Goal: Information Seeking & Learning: Learn about a topic

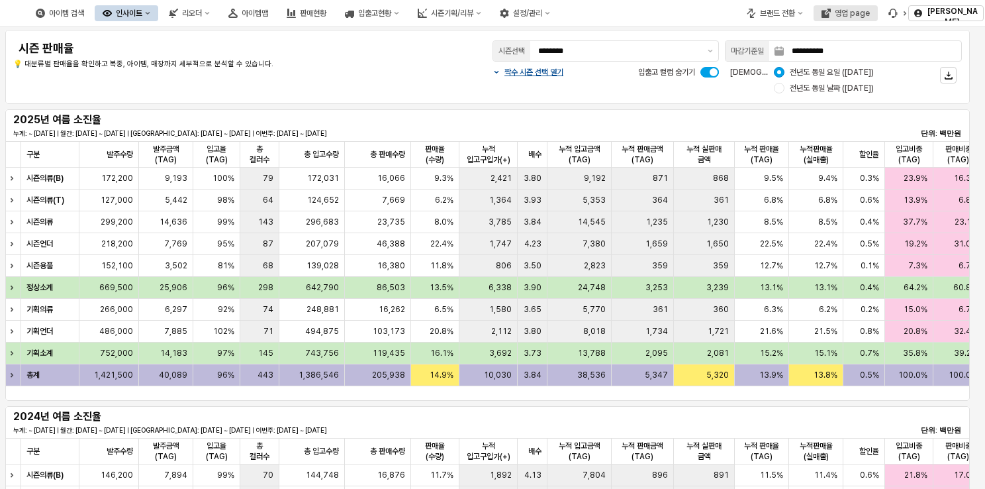
click at [837, 19] on button "영업 page" at bounding box center [846, 13] width 64 height 16
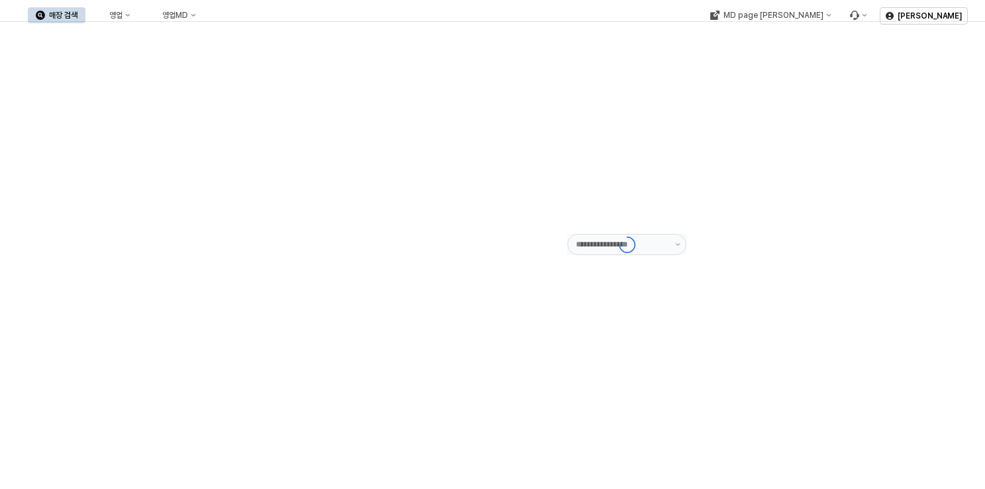
type input "******"
click at [122, 15] on div "영업" at bounding box center [115, 15] width 13 height 9
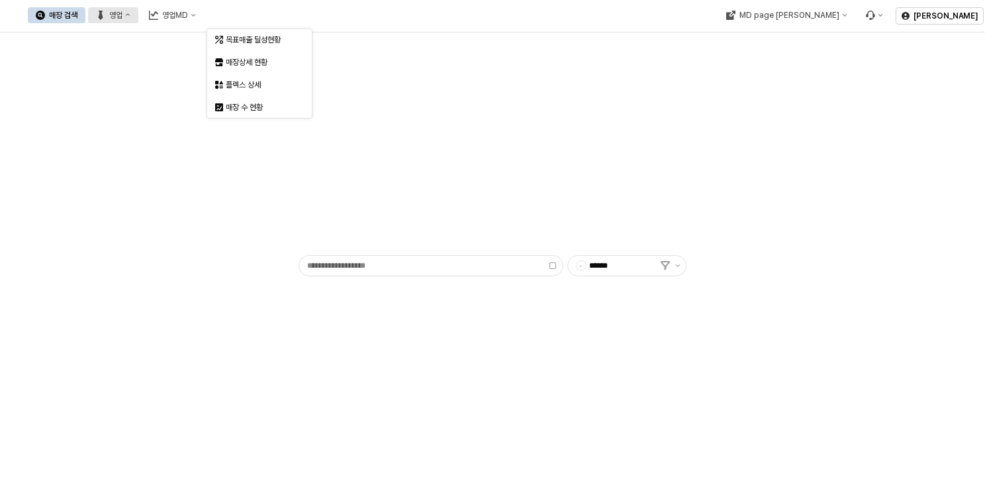
click at [241, 36] on div "목표매출 달성현황" at bounding box center [261, 39] width 70 height 11
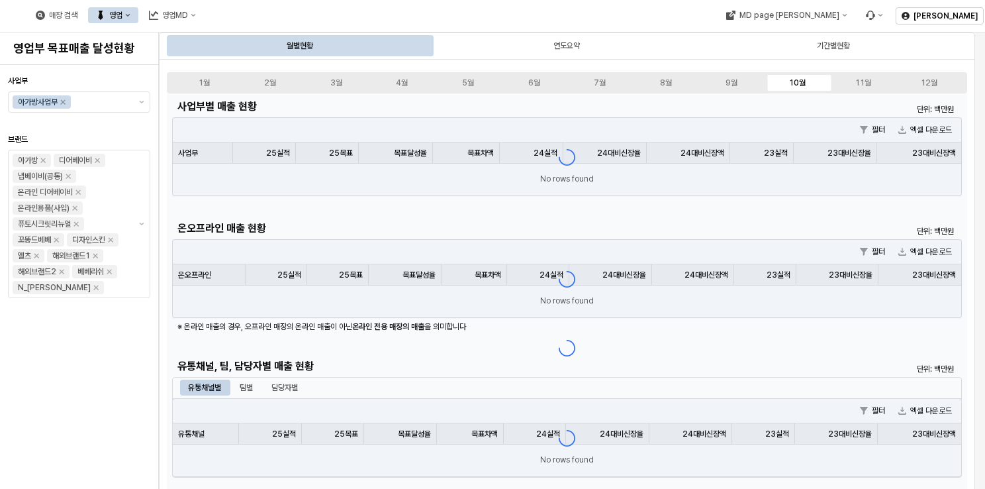
scroll to position [331, 0]
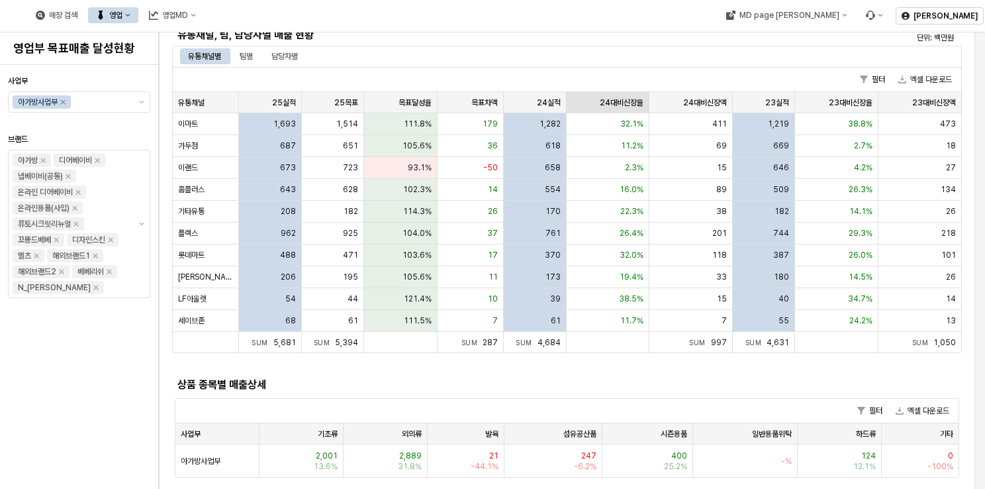
click at [614, 107] on div "24대비신장율 24대비신장율" at bounding box center [608, 102] width 83 height 21
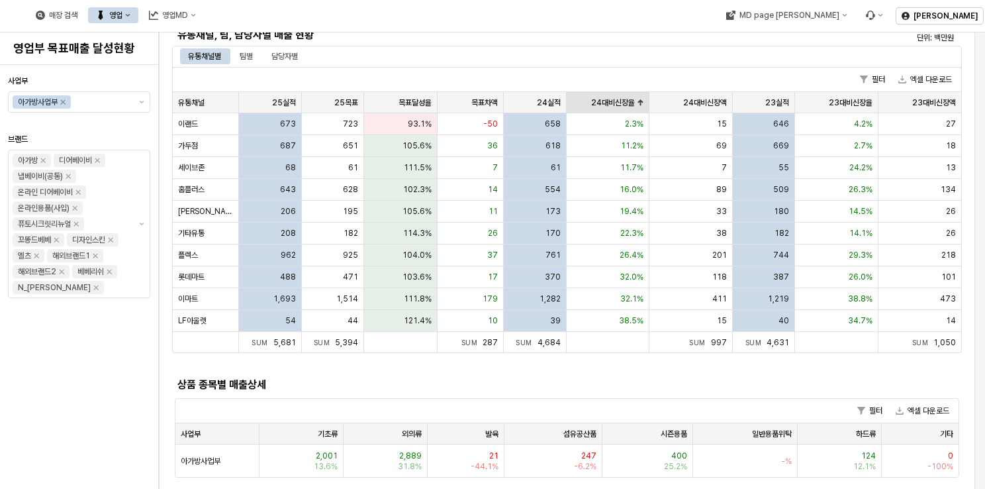
click at [615, 105] on div "24대비신장율 24대비신장율" at bounding box center [608, 102] width 83 height 21
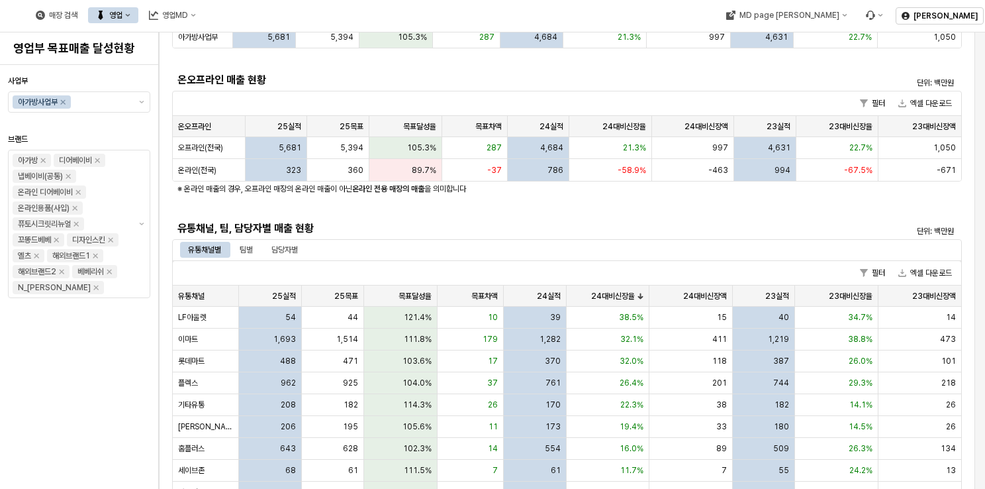
scroll to position [0, 0]
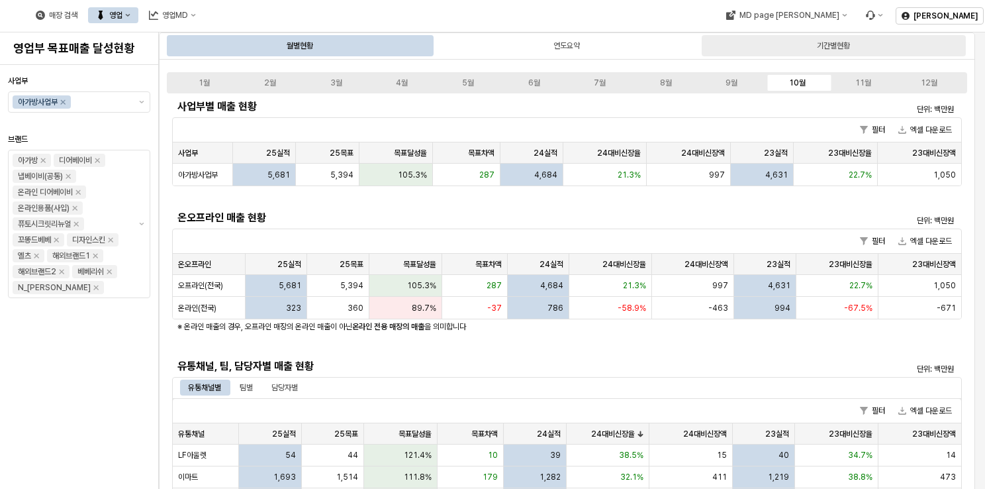
click at [773, 41] on div "기간별현황" at bounding box center [834, 45] width 264 height 21
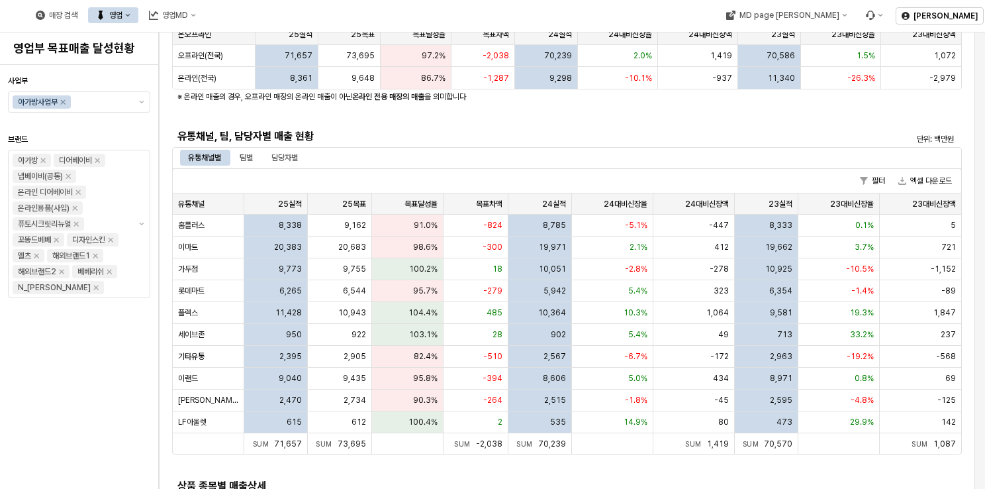
scroll to position [265, 0]
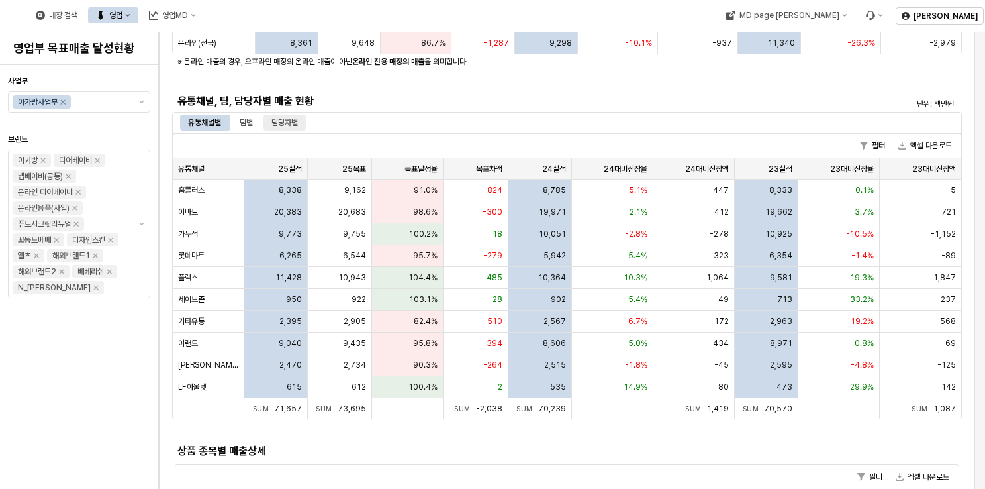
click at [289, 119] on div "담당자별" at bounding box center [284, 123] width 26 height 16
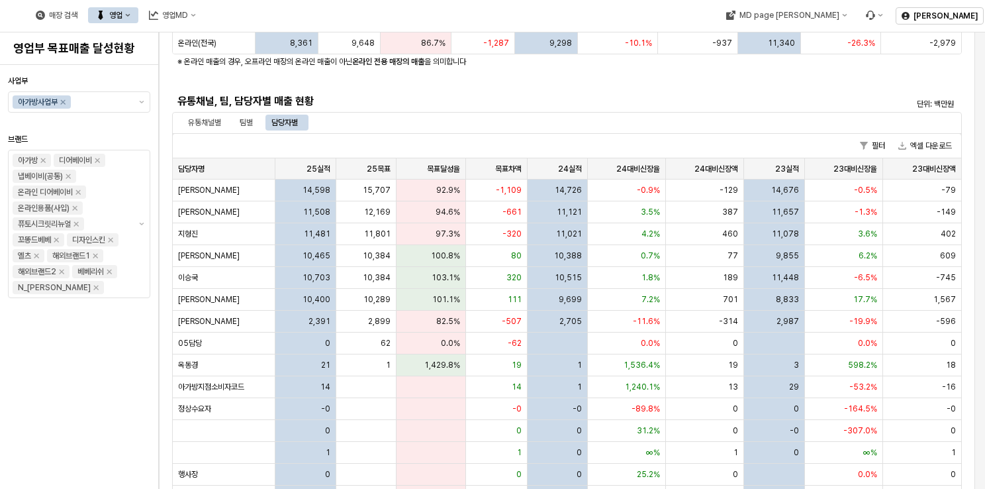
click at [228, 131] on div "유통채널별 팀별 담당자별" at bounding box center [567, 122] width 790 height 21
click at [191, 124] on div "유통채널별" at bounding box center [204, 123] width 33 height 16
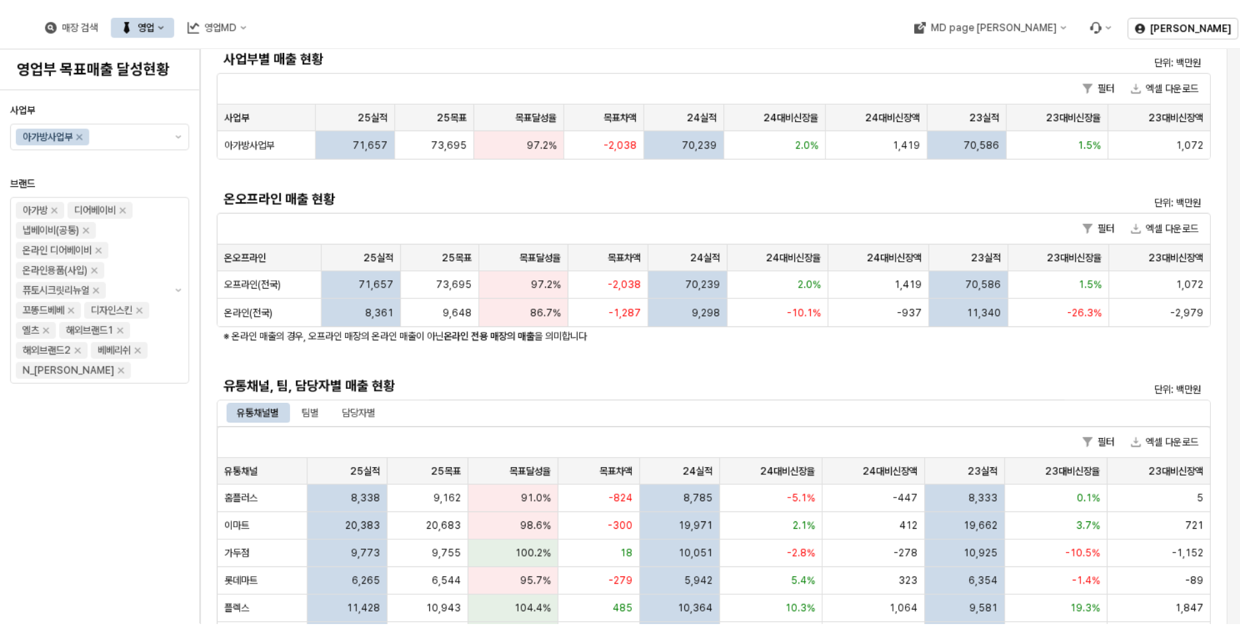
scroll to position [0, 0]
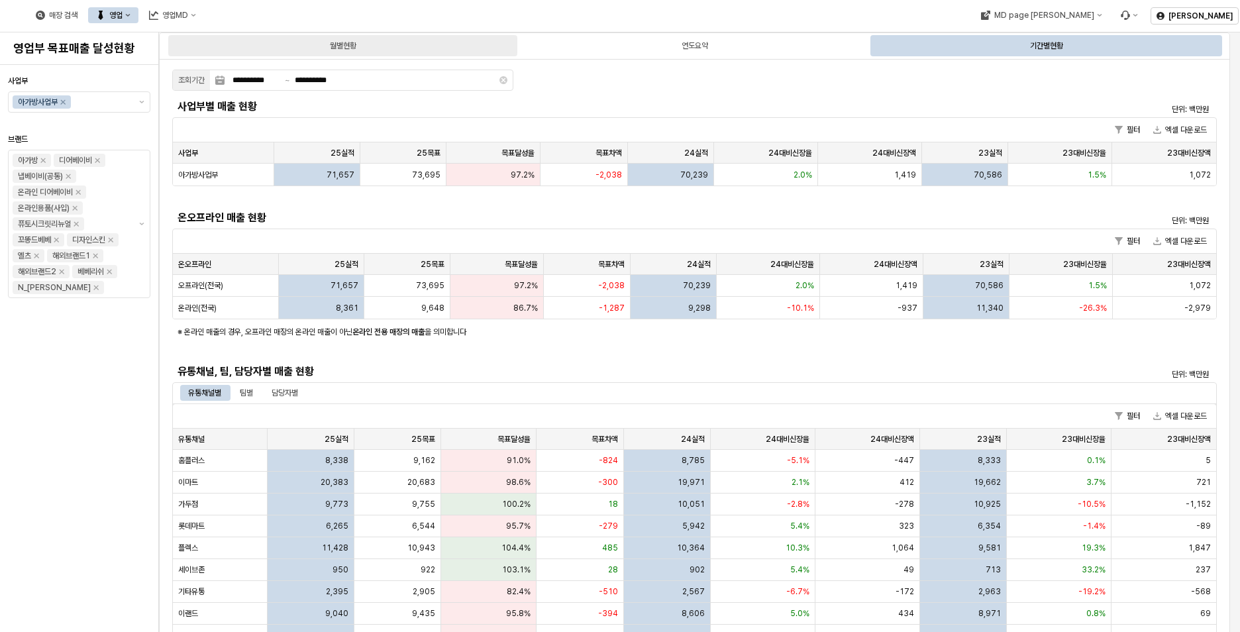
click at [336, 49] on div "월별현황" at bounding box center [343, 46] width 26 height 16
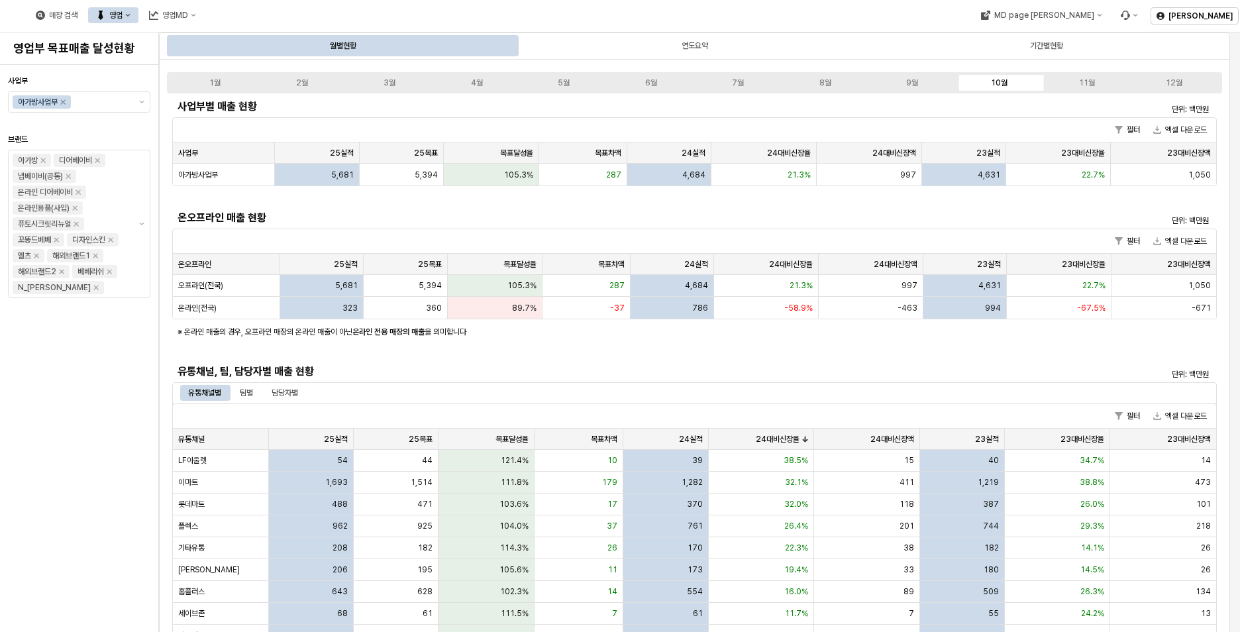
click at [573, 368] on h5 "유통채널, 팀, 담당자별 매출 현황" at bounding box center [563, 371] width 773 height 13
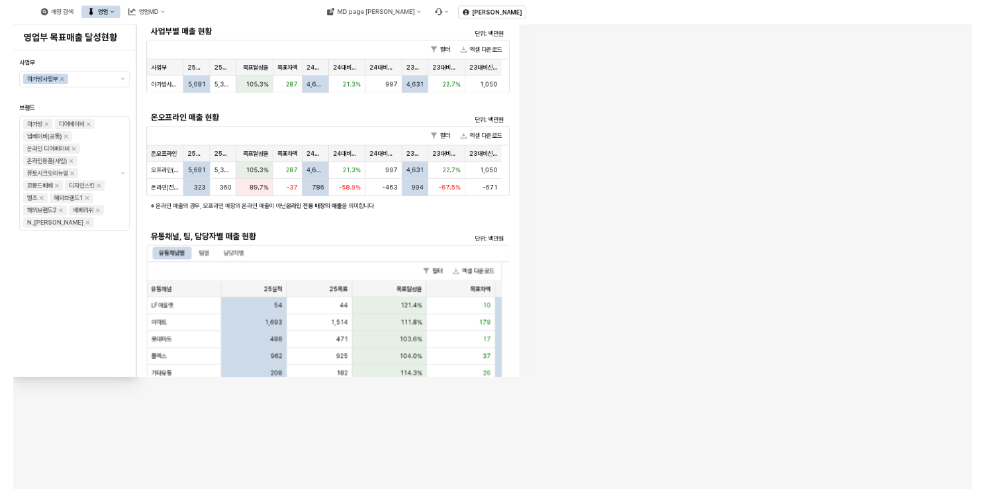
scroll to position [66, 0]
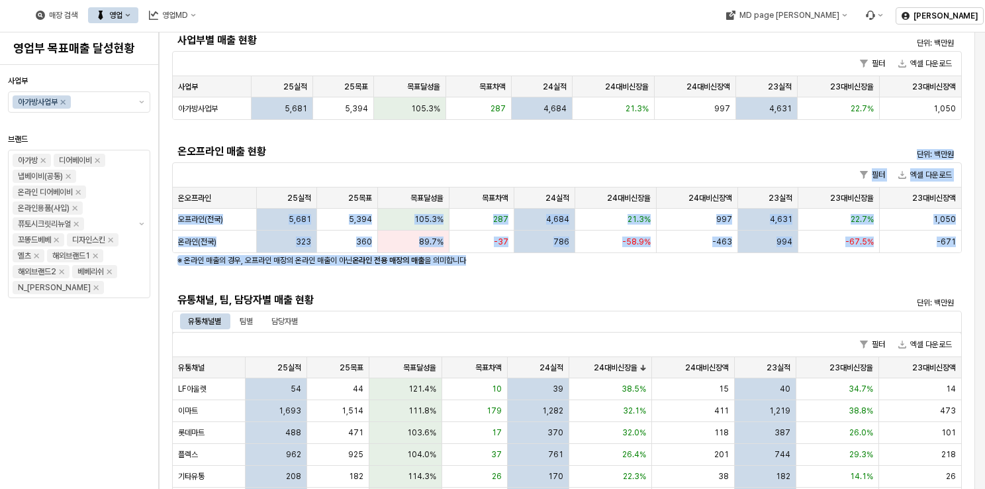
drag, startPoint x: 572, startPoint y: 260, endPoint x: 465, endPoint y: 156, distance: 149.4
click at [465, 156] on div "사업부별 매출 현황 단위: 백만원 필터 엑셀 다운로드 사업부 사업부 25실적 25실적 25목표 25목표 목표달성율 목표달성율 목표차액 목표차액…" at bounding box center [567, 387] width 790 height 715
click at [821, 266] on div "※ 온라인 매출의 경우, 오프라인 매장의 온라인 매출이 아닌 온라인 전용 매장의 매출 을 의미합니다" at bounding box center [501, 260] width 658 height 16
drag, startPoint x: 836, startPoint y: 139, endPoint x: 914, endPoint y: 268, distance: 151.3
click at [914, 268] on div "사업부별 매출 현황 단위: 백만원 필터 엑셀 다운로드 사업부 사업부 25실적 25실적 25목표 25목표 목표달성율 목표달성율 목표차액 목표차액…" at bounding box center [567, 387] width 790 height 715
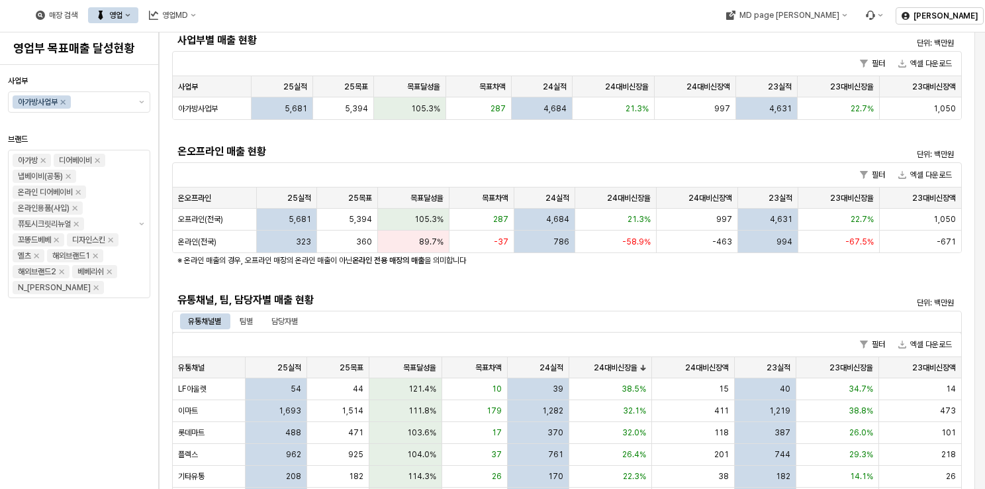
click at [626, 285] on div "사업부별 매출 현황 단위: 백만원 필터 엑셀 다운로드 사업부 사업부 25실적 25실적 25목표 25목표 목표달성율 목표달성율 목표차액 목표차액…" at bounding box center [567, 387] width 790 height 715
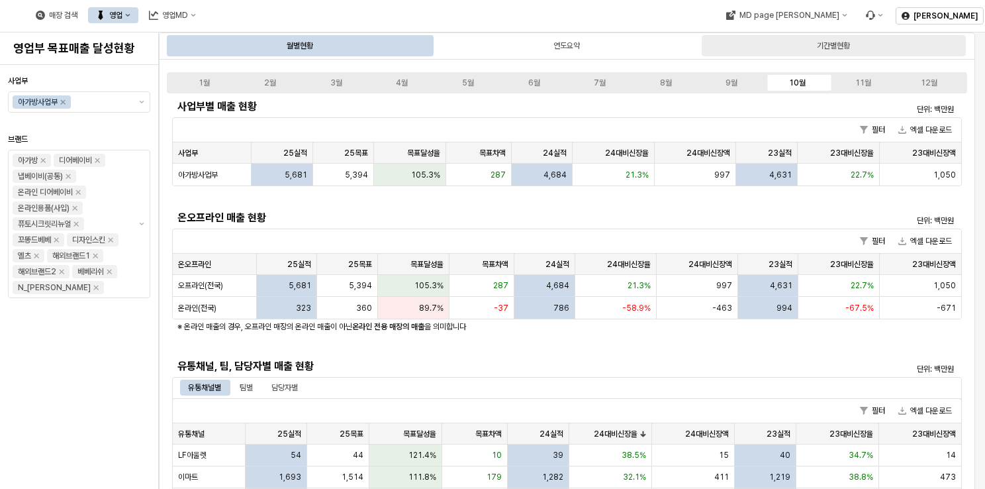
click at [773, 45] on div "기간별현황" at bounding box center [834, 45] width 264 height 21
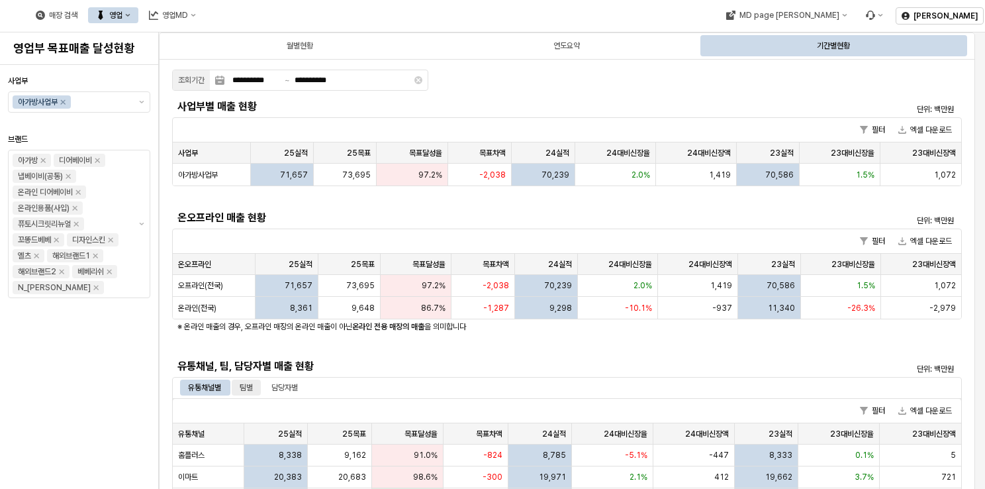
click at [246, 391] on div "팀별" at bounding box center [246, 387] width 13 height 16
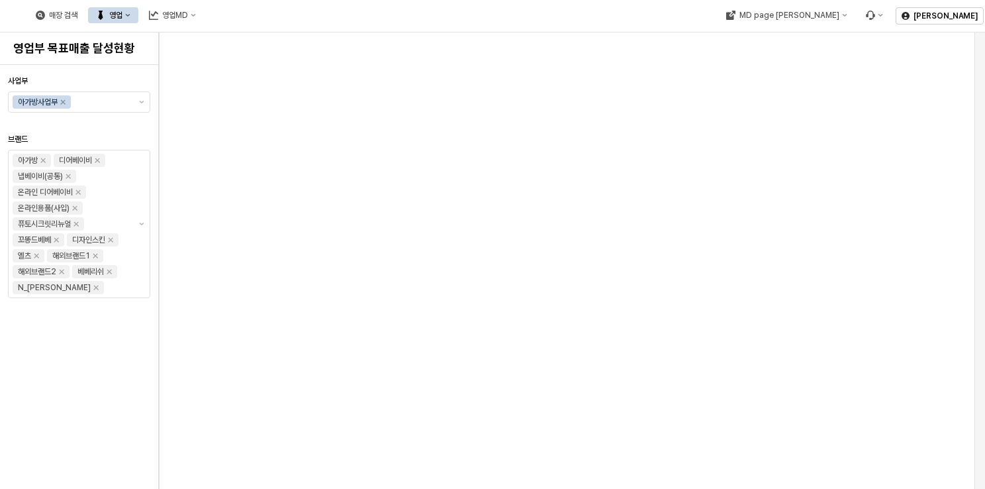
scroll to position [758, 0]
click at [963, 3] on div "[PERSON_NAME]" at bounding box center [938, 15] width 95 height 26
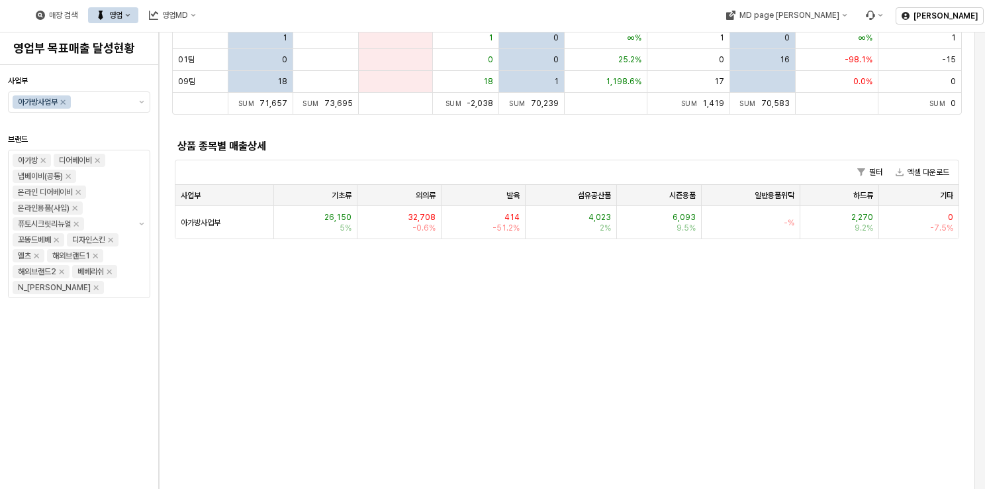
scroll to position [0, 0]
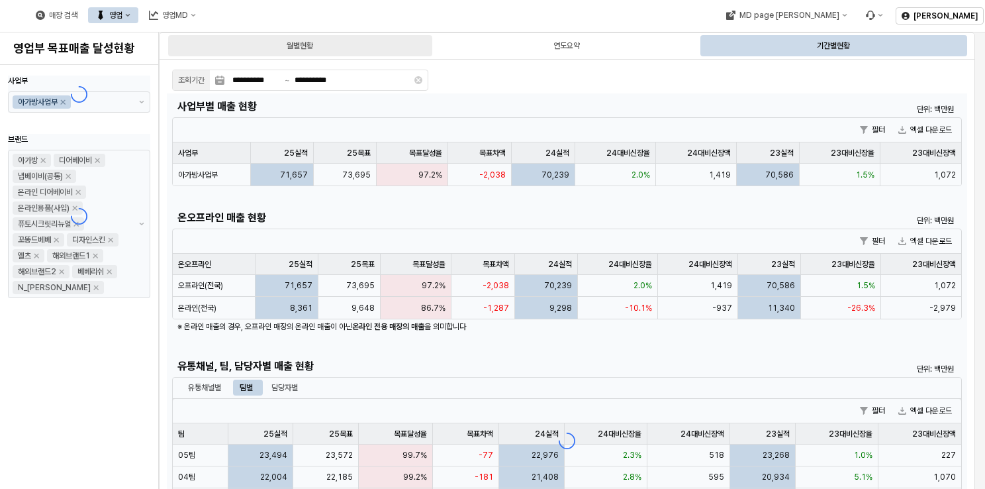
click at [338, 41] on div "월별현황" at bounding box center [300, 45] width 264 height 21
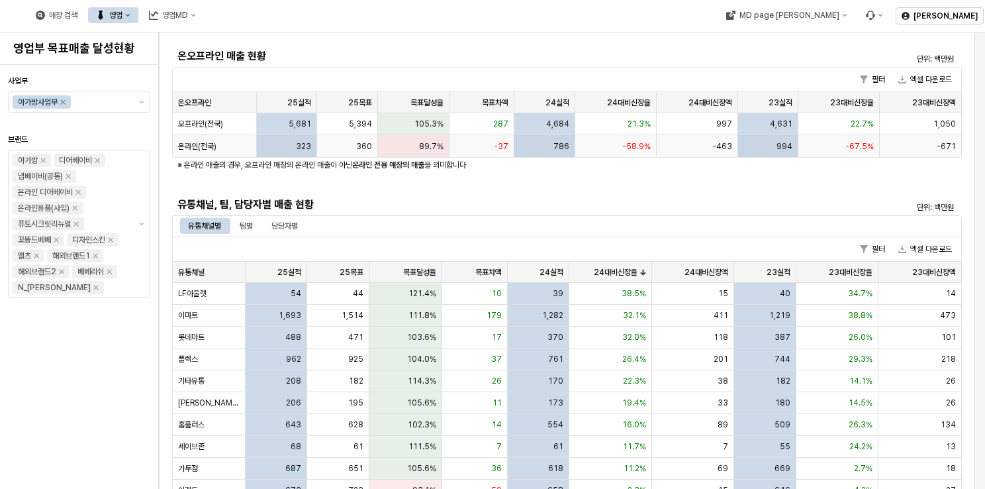
scroll to position [331, 0]
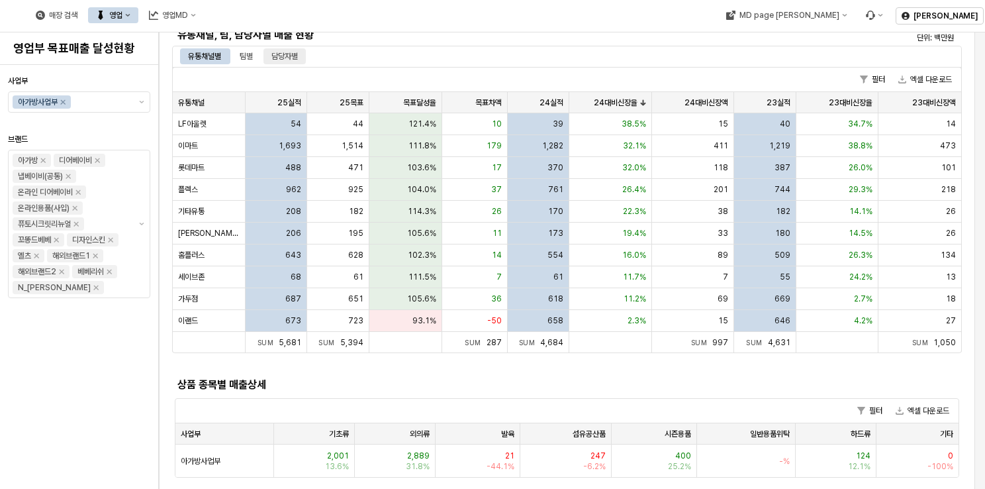
click at [298, 61] on div "담당자별" at bounding box center [284, 56] width 26 height 16
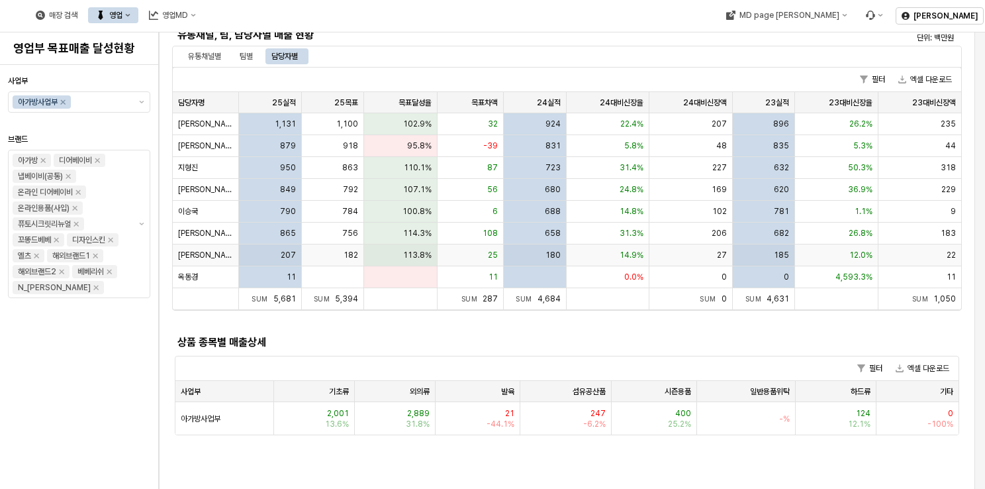
scroll to position [265, 0]
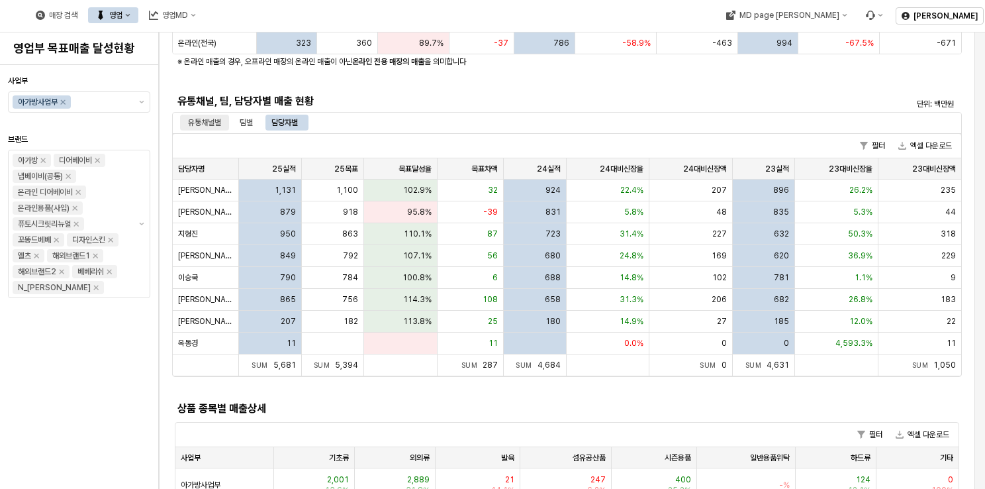
click at [196, 120] on div "유통채널별" at bounding box center [204, 123] width 33 height 16
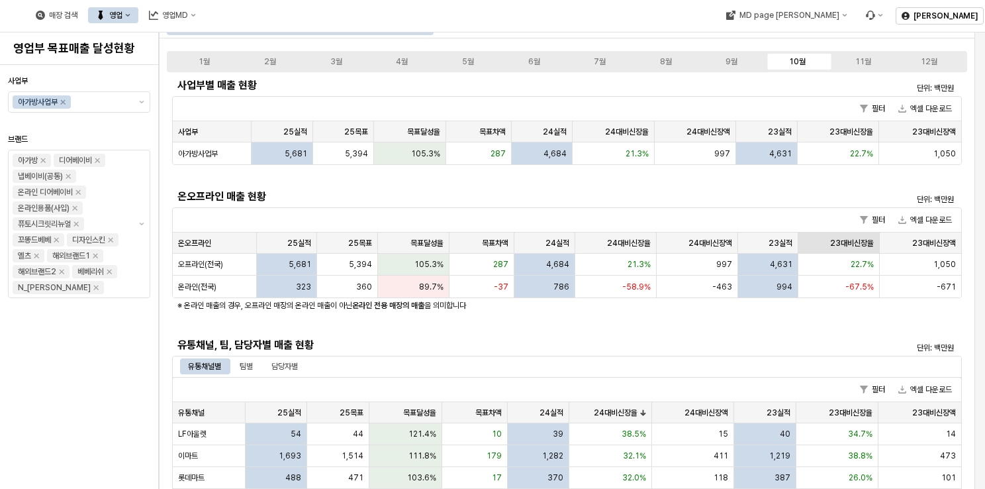
scroll to position [0, 0]
